Goal: Transaction & Acquisition: Purchase product/service

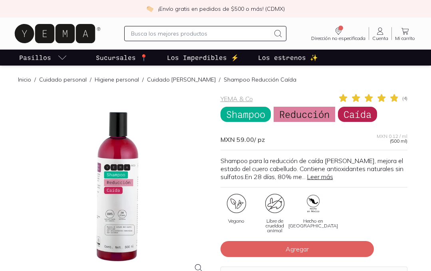
click at [109, 184] on div at bounding box center [117, 186] width 187 height 187
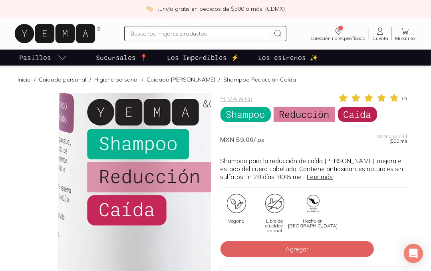
click at [109, 184] on img at bounding box center [144, 194] width 799 height 799
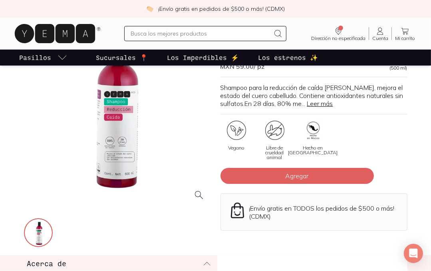
scroll to position [74, 0]
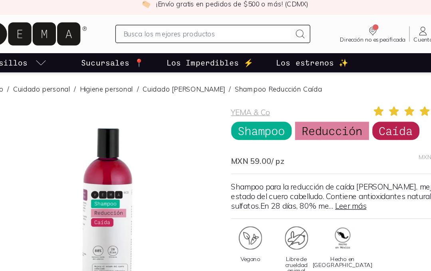
click at [197, 175] on div at bounding box center [117, 186] width 187 height 187
